Goal: Transaction & Acquisition: Subscribe to service/newsletter

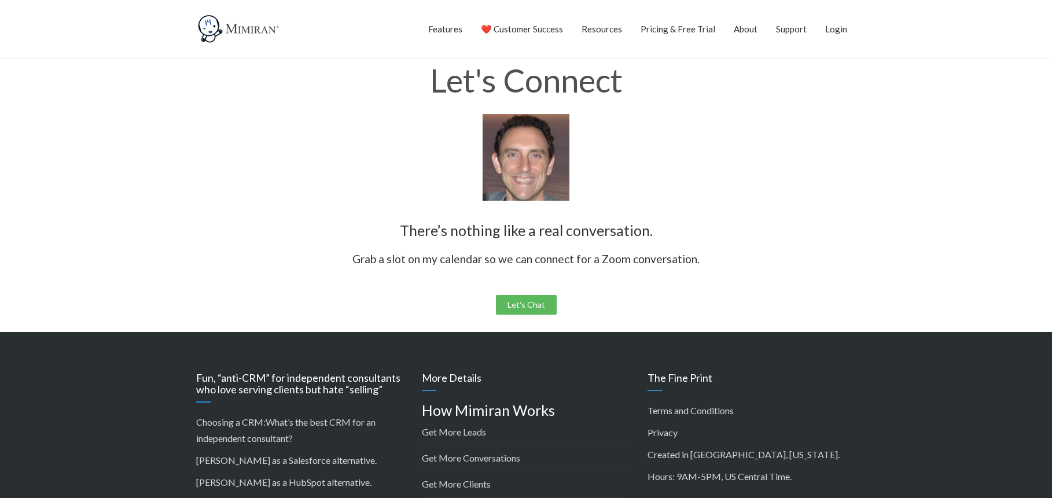
click at [254, 27] on img at bounding box center [239, 28] width 87 height 29
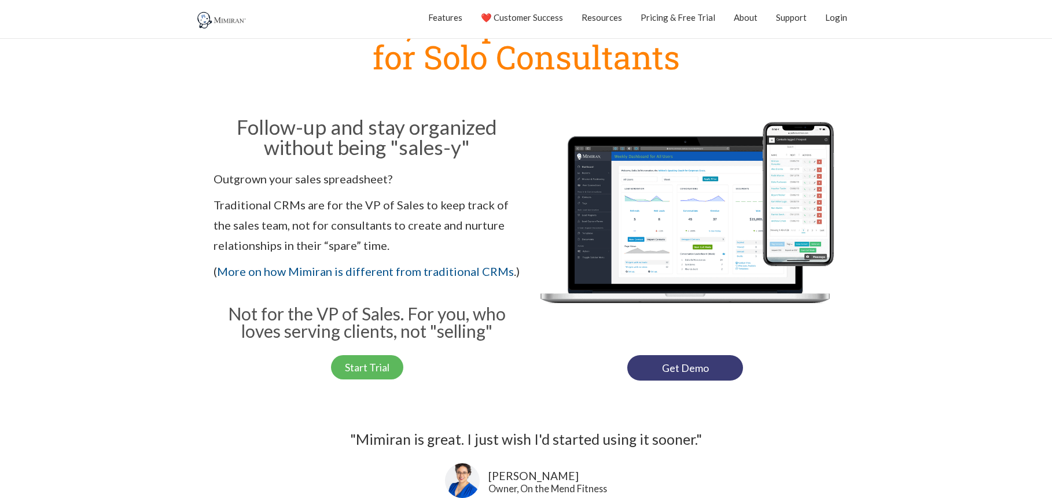
scroll to position [95, 0]
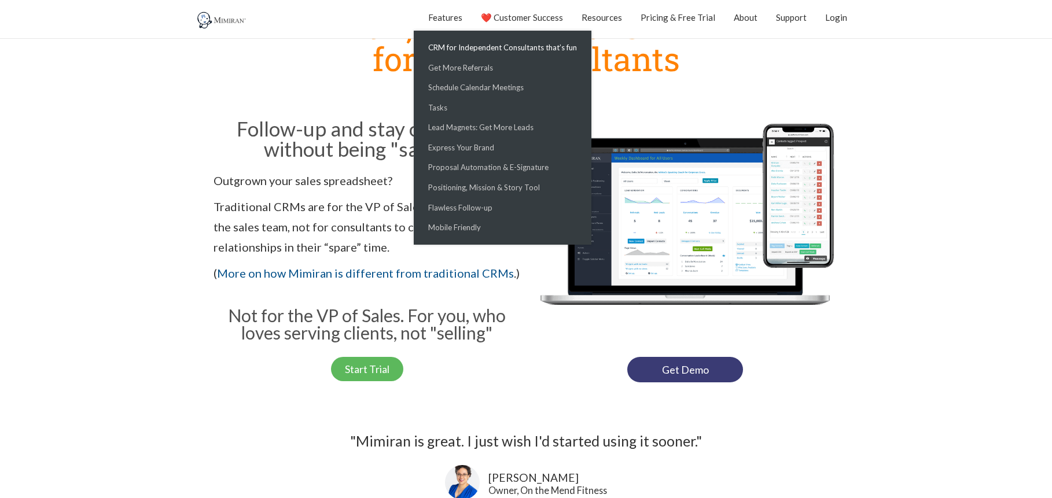
click at [476, 48] on link "CRM for Independent Consultants that’s fun" at bounding box center [503, 48] width 172 height 20
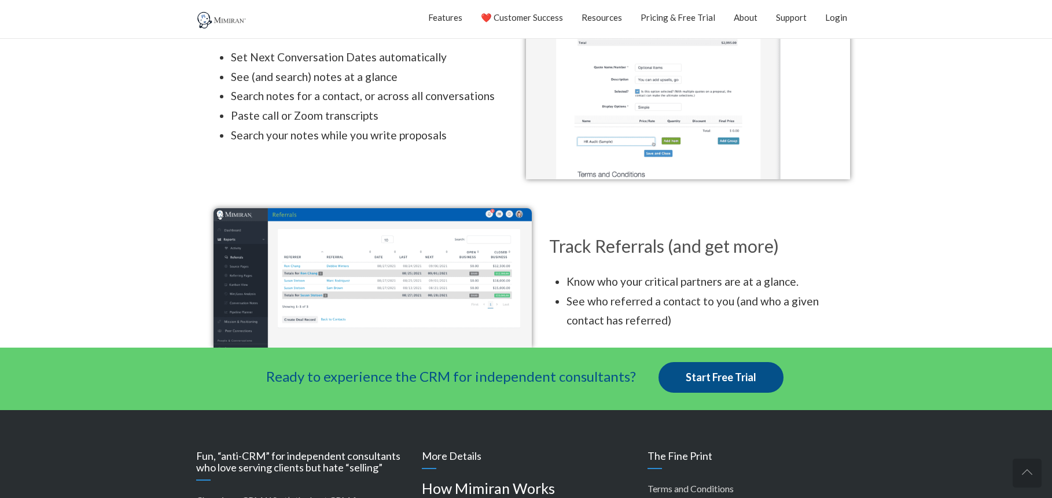
scroll to position [1450, 0]
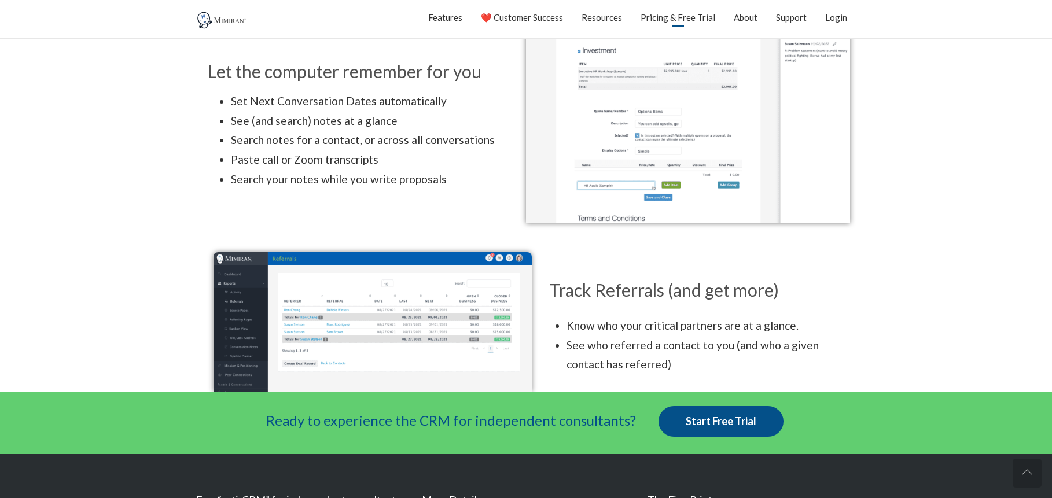
click at [667, 20] on link "Pricing & Free Trial" at bounding box center [678, 17] width 75 height 29
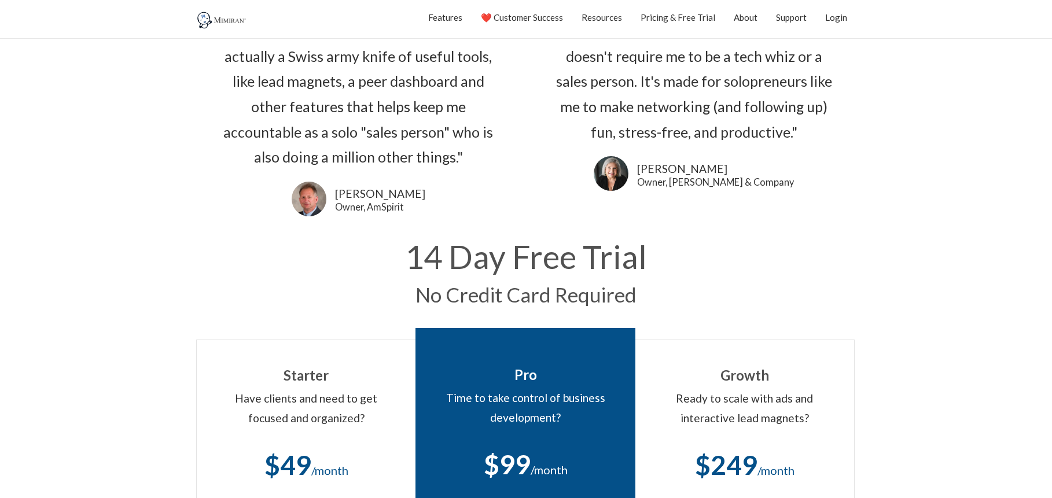
scroll to position [50, 0]
